Goal: Navigation & Orientation: Find specific page/section

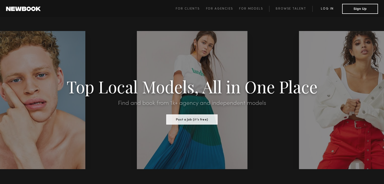
click at [331, 9] on link "Log in" at bounding box center [327, 9] width 30 height 6
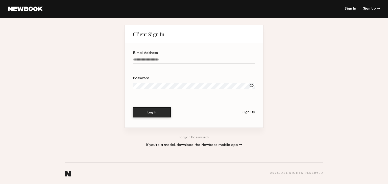
click at [220, 60] on input "E-mail Address" at bounding box center [194, 61] width 122 height 6
type input "**********"
click at [212, 82] on label "Password" at bounding box center [194, 85] width 122 height 17
click at [152, 115] on button "Log In" at bounding box center [152, 112] width 38 height 10
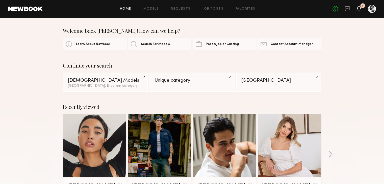
click at [292, 10] on icon at bounding box center [359, 9] width 4 height 4
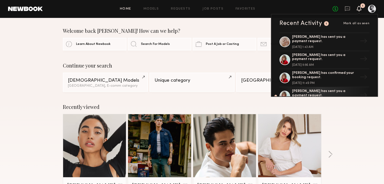
click at [244, 29] on div "Welcome back [PERSON_NAME]! How can we help?" at bounding box center [192, 31] width 259 height 6
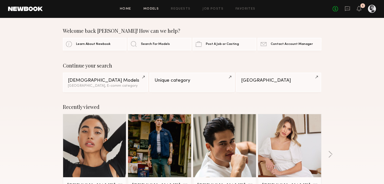
click at [151, 10] on link "Models" at bounding box center [150, 8] width 15 height 3
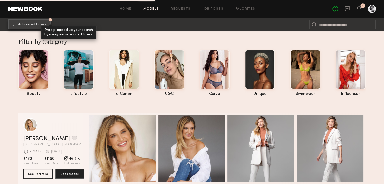
click at [38, 23] on span "Advanced Filters" at bounding box center [32, 25] width 28 height 4
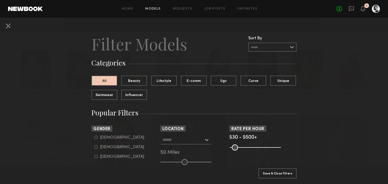
click at [256, 48] on input "text" at bounding box center [272, 47] width 48 height 9
click at [232, 52] on header "Filter Models Sort By Clear Rate LOW TO HIGH HIGH TO LOW Experience LOW TO HIGH…" at bounding box center [193, 44] width 205 height 20
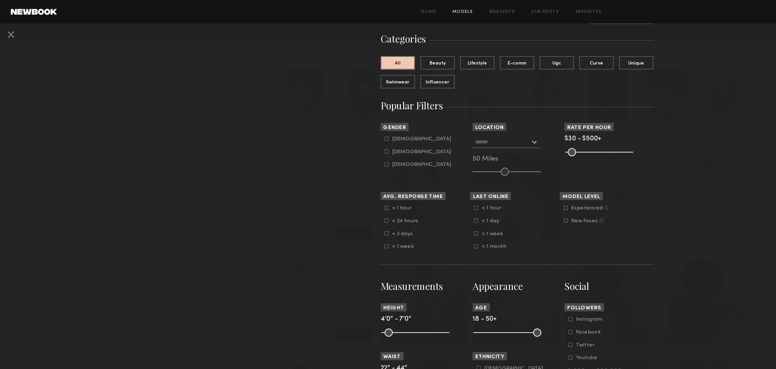
scroll to position [34, 0]
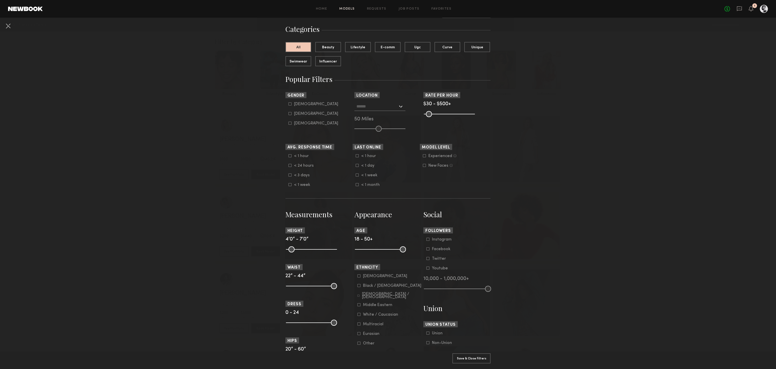
drag, startPoint x: 346, startPoint y: 0, endPoint x: 558, endPoint y: 177, distance: 276.9
click at [292, 177] on nb-browse-filters "Clear All Filter Models Filter Models Sort By Clear Rate LOW TO HIGH HIGH TO LO…" at bounding box center [388, 309] width 776 height 651
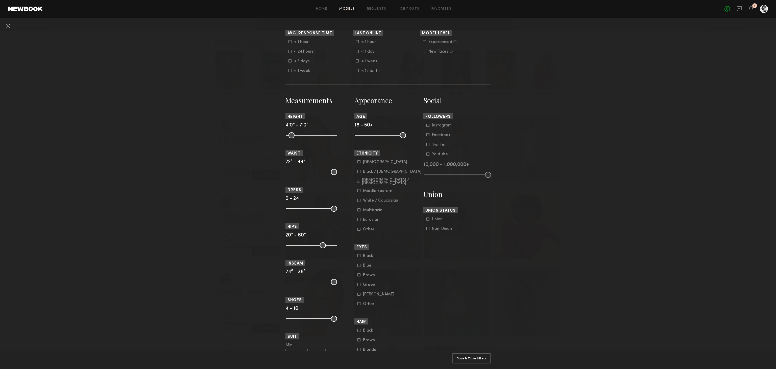
scroll to position [147, 0]
